Goal: Information Seeking & Learning: Learn about a topic

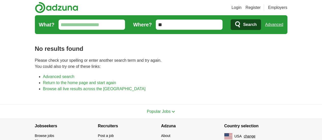
click at [283, 22] on link "Advanced" at bounding box center [274, 25] width 18 height 10
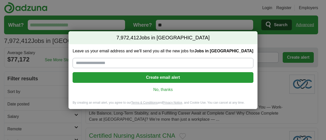
click at [166, 88] on link "No, thanks" at bounding box center [163, 90] width 172 height 6
